Goal: Task Accomplishment & Management: Manage account settings

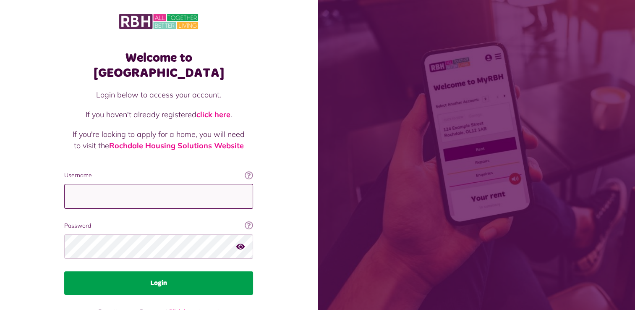
type input "**********"
click at [158, 271] on button "Login" at bounding box center [158, 283] width 189 height 24
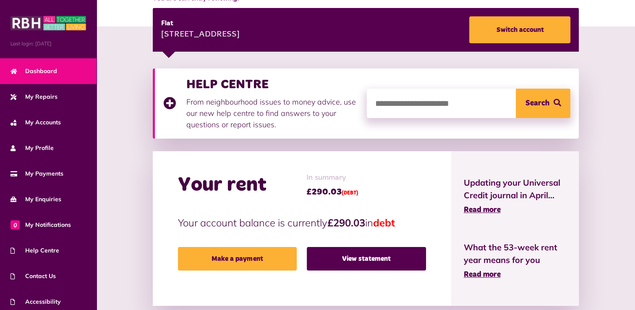
scroll to position [118, 0]
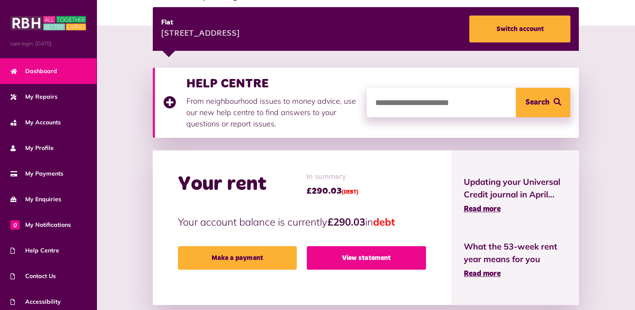
click at [365, 259] on link "View statement" at bounding box center [366, 258] width 119 height 24
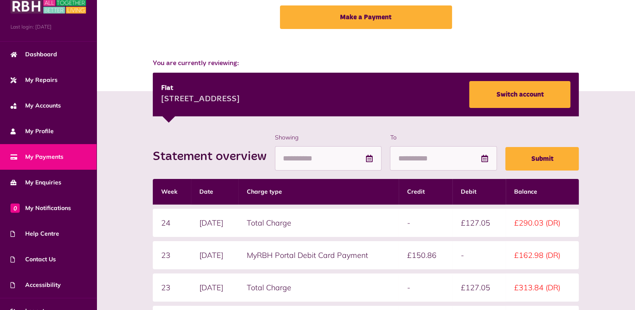
scroll to position [29, 0]
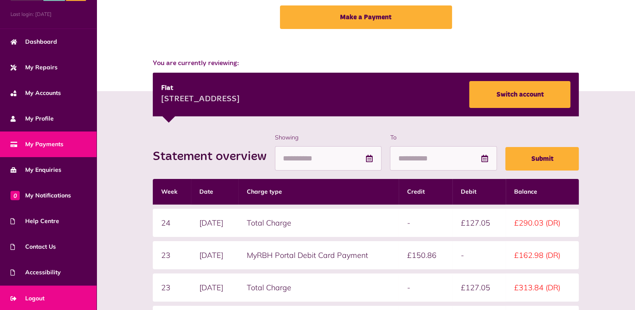
click at [41, 295] on span "Logout" at bounding box center [27, 298] width 34 height 9
